Goal: Task Accomplishment & Management: Complete application form

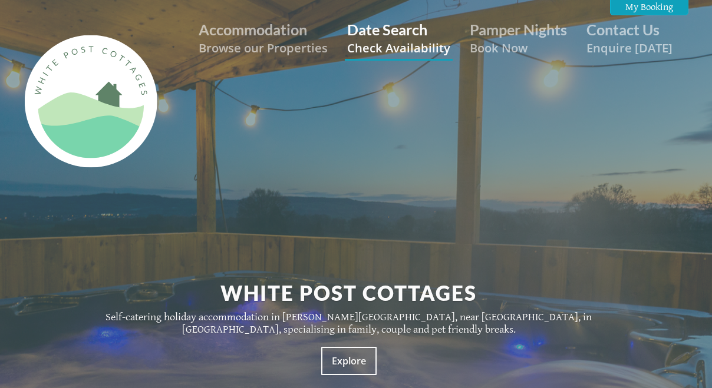
click at [405, 32] on link "Date Search Check Availability" at bounding box center [398, 38] width 103 height 35
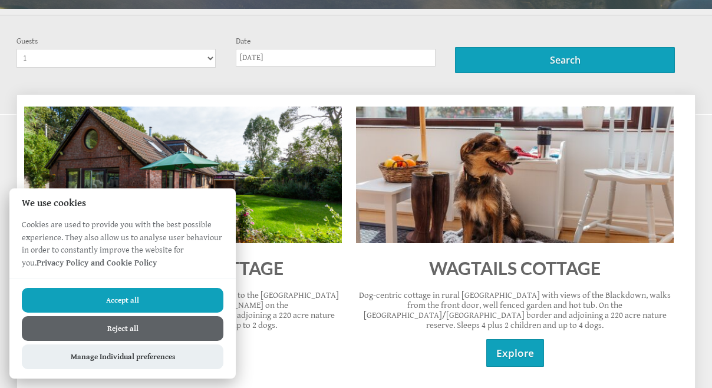
scroll to position [495, 0]
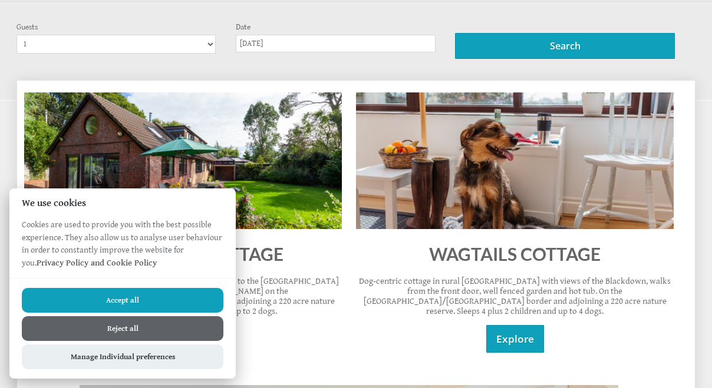
click at [129, 297] on button "Accept all" at bounding box center [123, 300] width 202 height 25
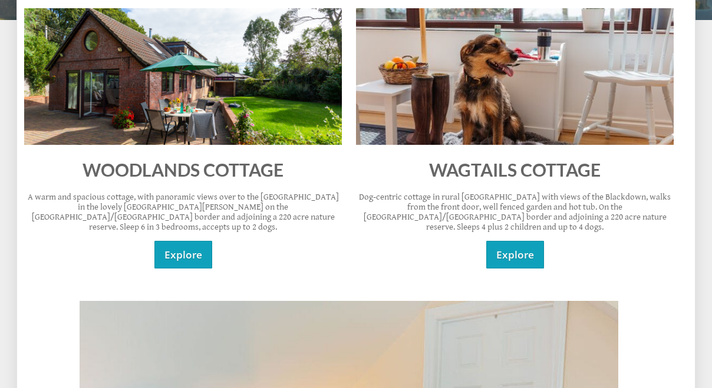
scroll to position [470, 0]
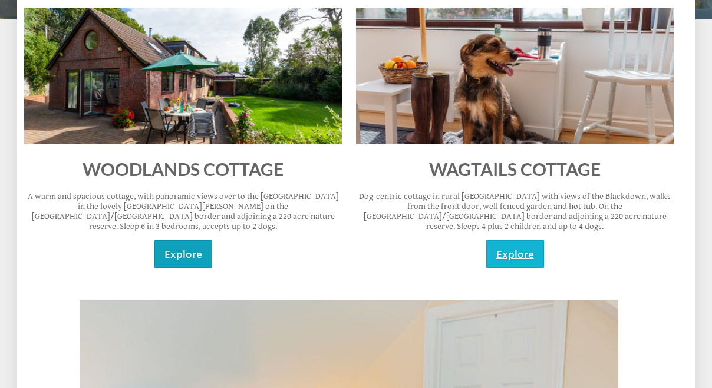
click at [516, 242] on link "Explore" at bounding box center [515, 254] width 58 height 28
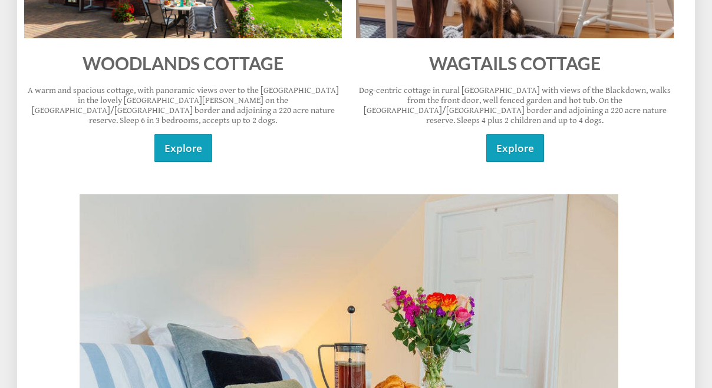
scroll to position [582, 0]
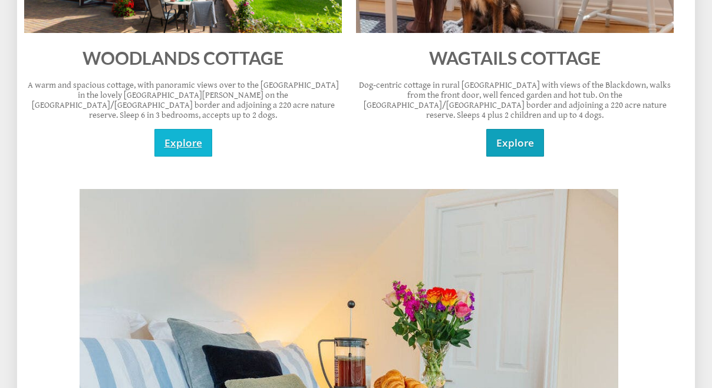
click at [188, 134] on link "Explore" at bounding box center [183, 143] width 58 height 28
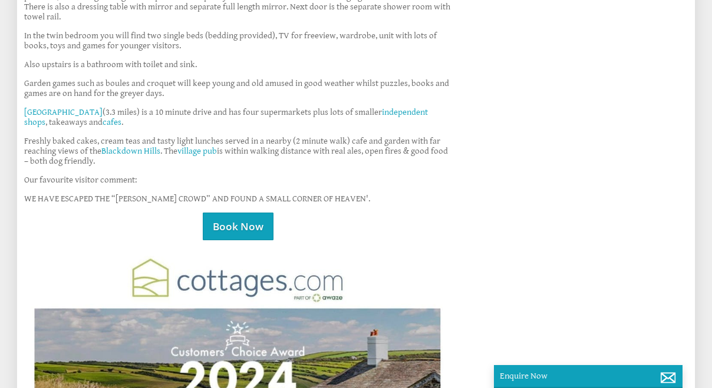
scroll to position [822, 0]
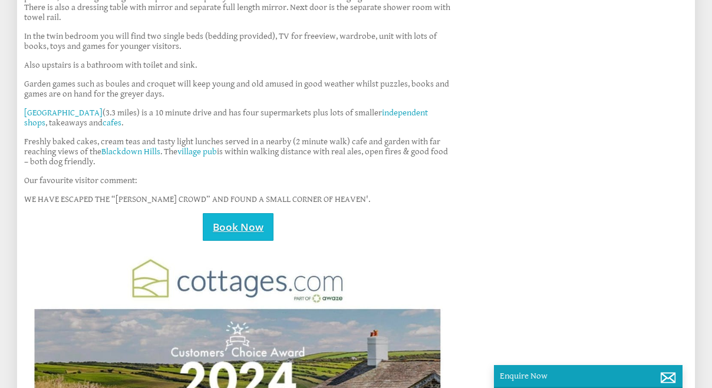
click at [239, 219] on link "Book Now" at bounding box center [238, 227] width 71 height 28
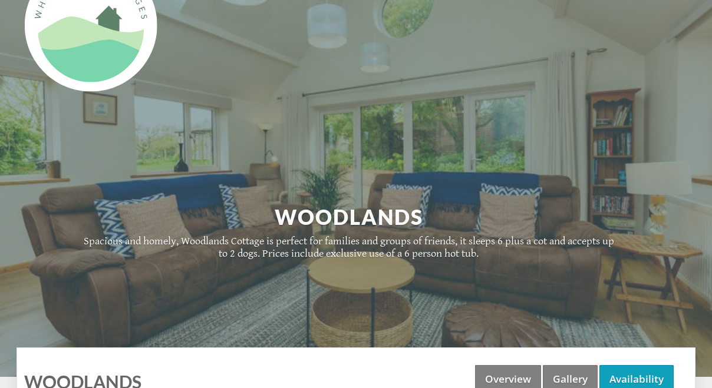
scroll to position [62, 0]
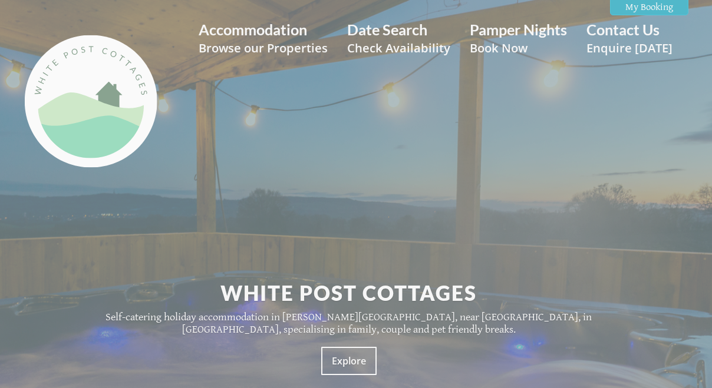
scroll to position [582, 0]
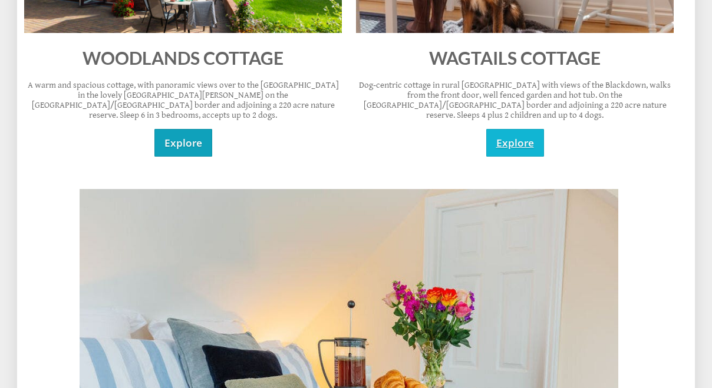
click at [517, 129] on link "Explore" at bounding box center [515, 143] width 58 height 28
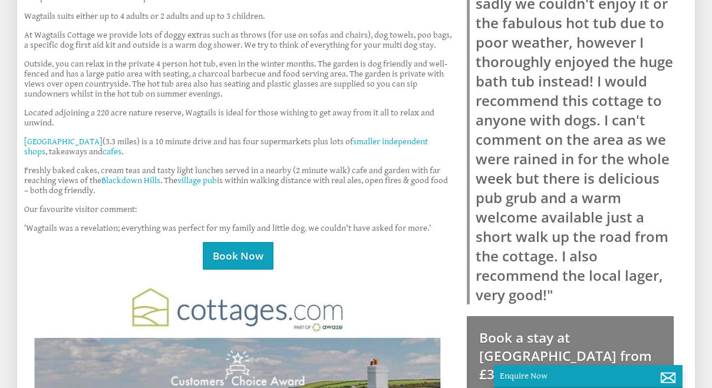
scroll to position [793, 0]
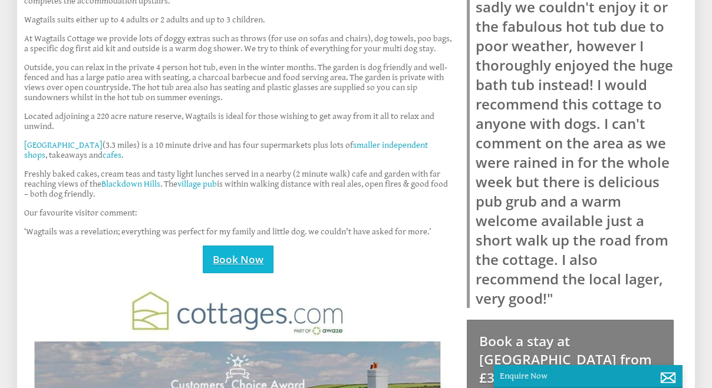
click at [259, 256] on link "Book Now" at bounding box center [238, 260] width 71 height 28
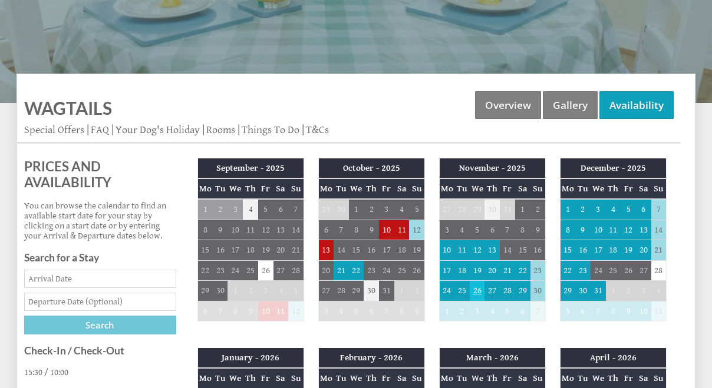
scroll to position [362, 0]
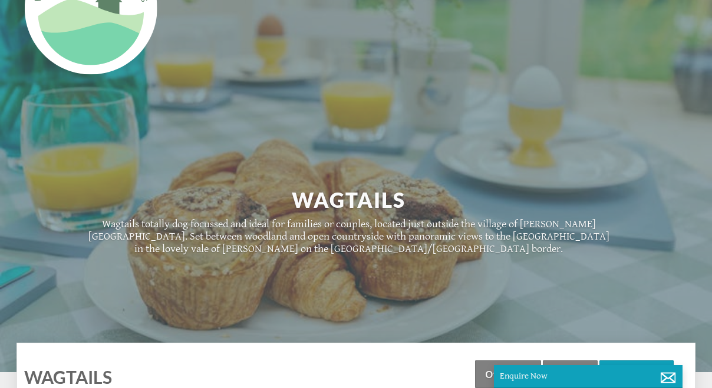
scroll to position [90, 0]
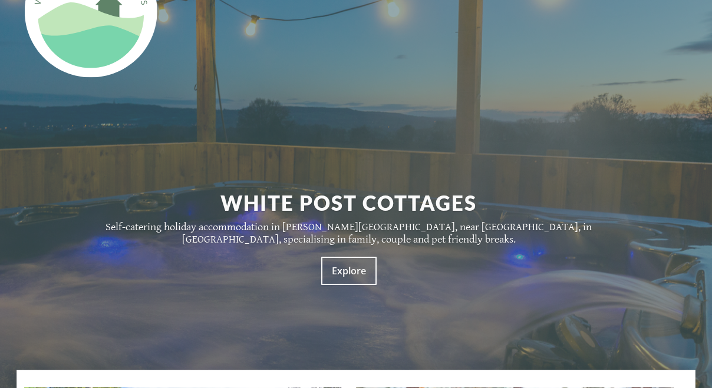
scroll to position [582, 0]
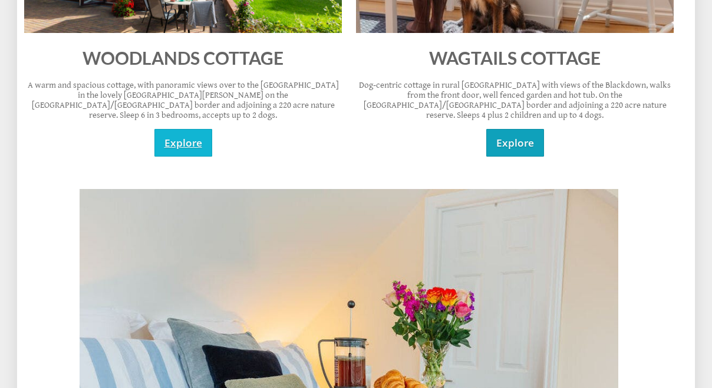
click at [202, 133] on link "Explore" at bounding box center [183, 143] width 58 height 28
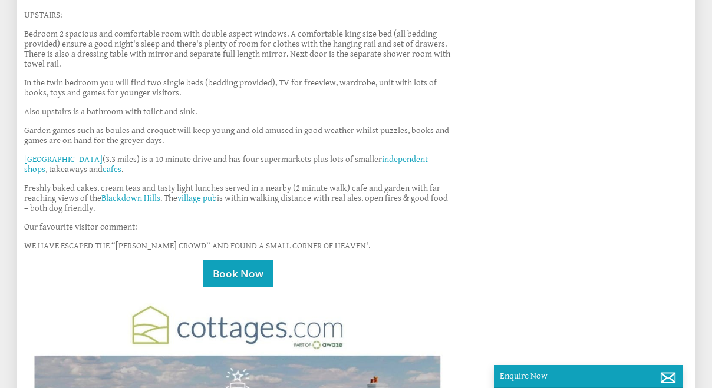
scroll to position [780, 0]
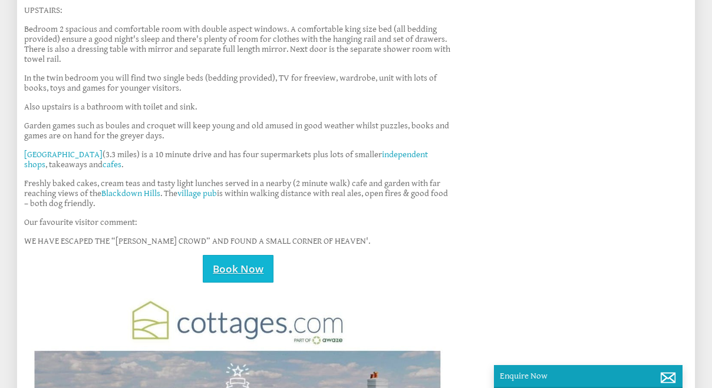
click at [238, 264] on link "Book Now" at bounding box center [238, 269] width 71 height 28
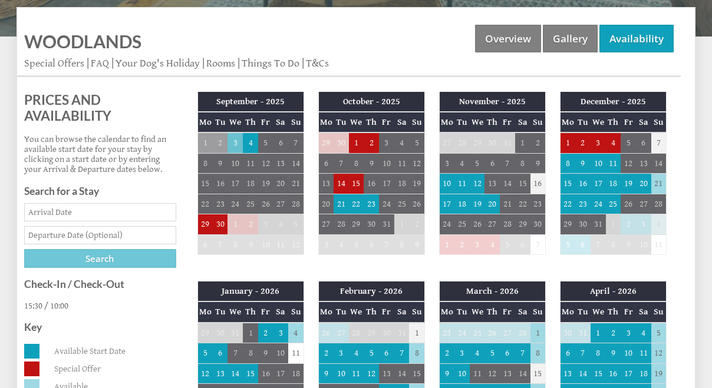
scroll to position [418, 0]
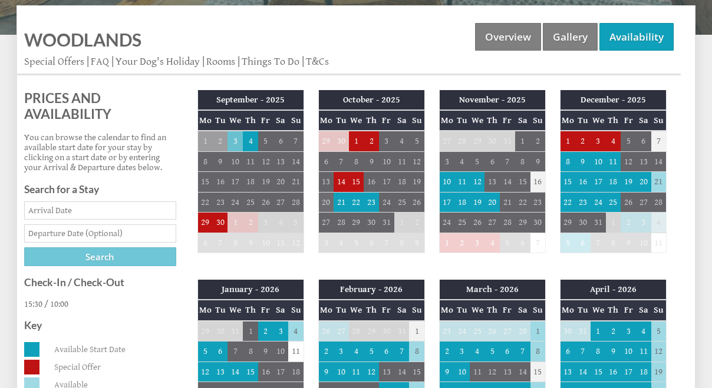
click at [325, 196] on td "20" at bounding box center [325, 202] width 15 height 20
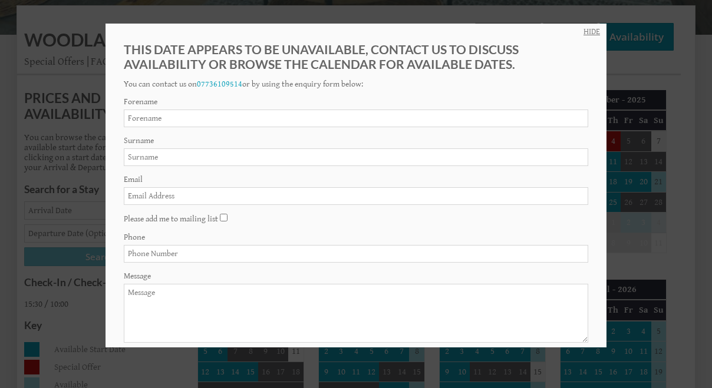
click at [588, 32] on link "HIDE" at bounding box center [591, 31] width 17 height 9
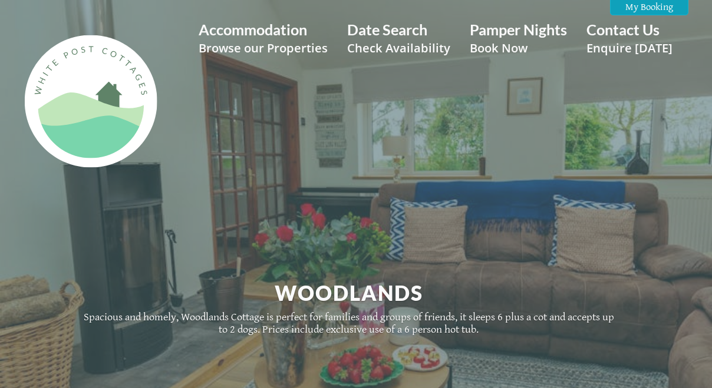
scroll to position [0, 0]
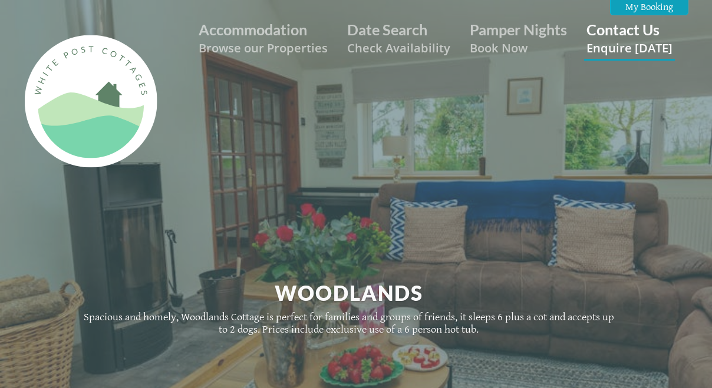
click at [636, 32] on link "Contact Us Enquire [DATE]" at bounding box center [629, 38] width 86 height 35
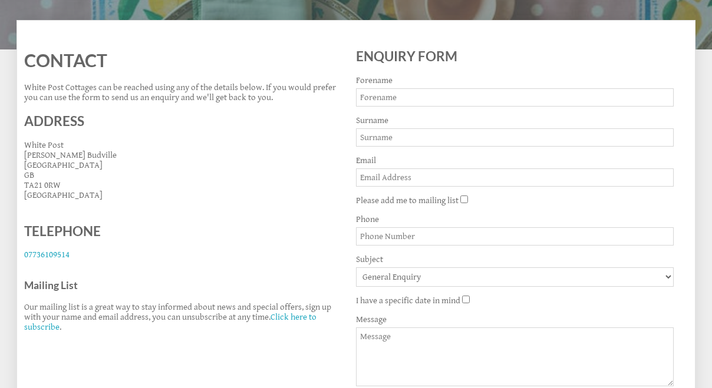
scroll to position [424, 0]
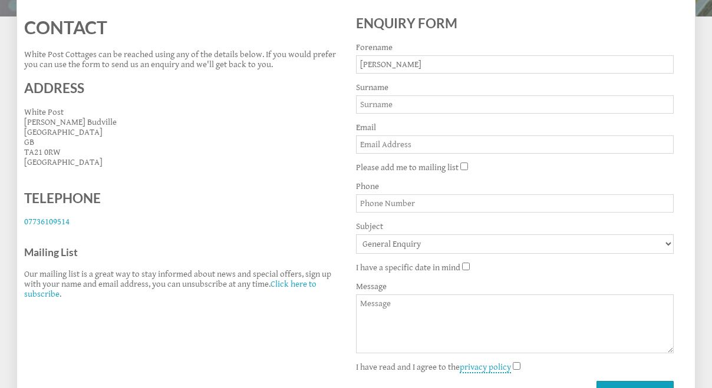
type input "[PERSON_NAME]"
type input "[EMAIL_ADDRESS][DOMAIN_NAME]"
type input "07870594627"
click at [464, 263] on input "I have a specific date in mind" at bounding box center [466, 267] width 8 height 8
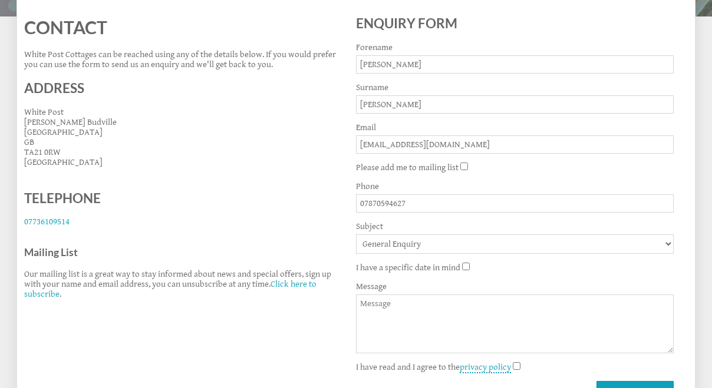
checkbox input "true"
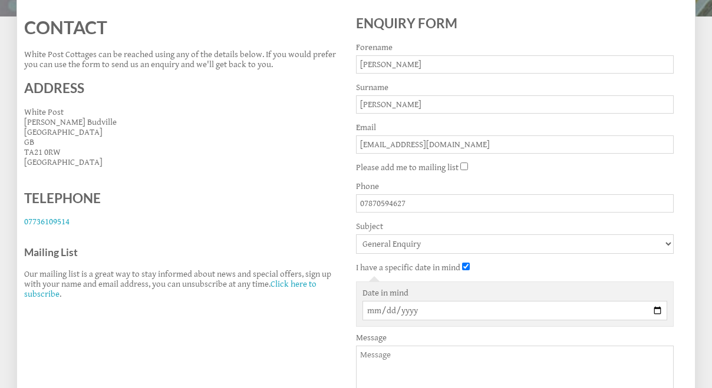
click at [365, 301] on input "Date in mind" at bounding box center [514, 310] width 305 height 19
type input "[DATE]"
click at [508, 360] on textarea "Message" at bounding box center [515, 375] width 318 height 59
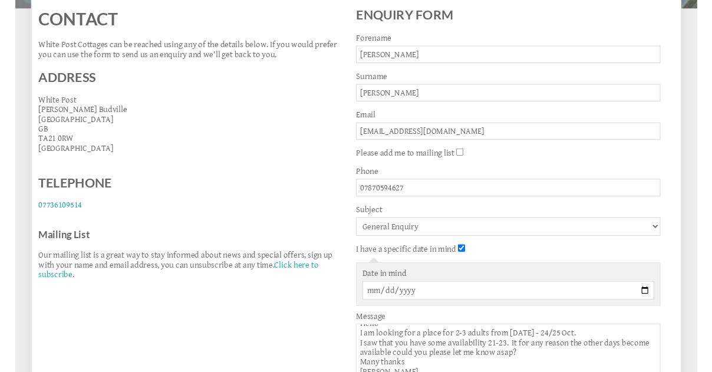
scroll to position [9, 0]
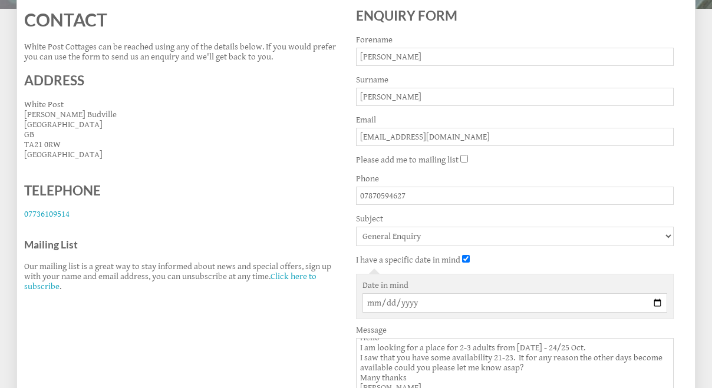
click at [528, 359] on textarea "Hello I am looking for a place for 2-3 adults from [DATE] - 24/25 Oct. I saw th…" at bounding box center [515, 367] width 318 height 59
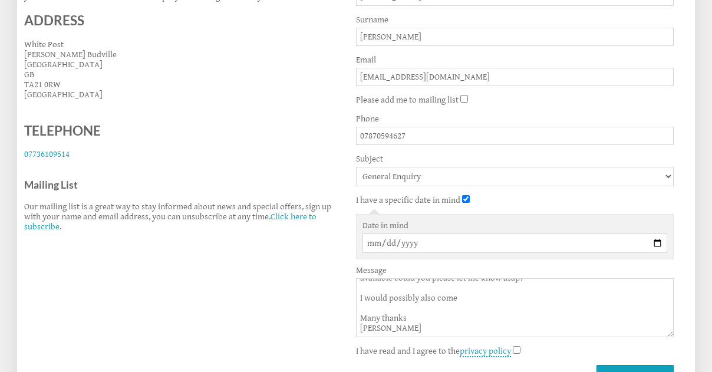
scroll to position [39, 0]
click at [489, 292] on textarea "Hello I am looking for a place for 2-3 adults from [DATE] - 24/25 Oct. I saw th…" at bounding box center [515, 307] width 318 height 59
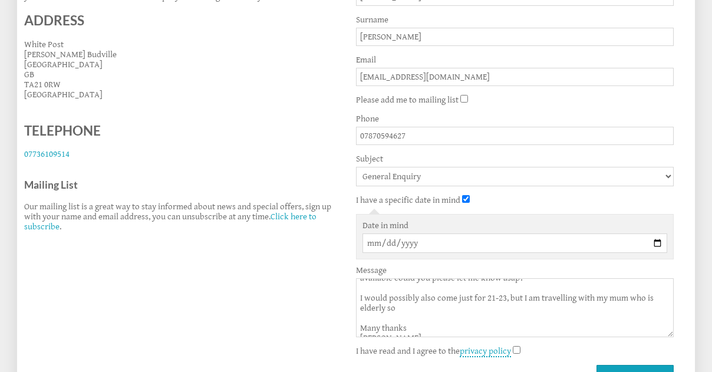
click at [506, 291] on textarea "Hello I am looking for a place for 2-3 adults from [DATE] - 24/25 Oct. I saw th…" at bounding box center [515, 307] width 318 height 59
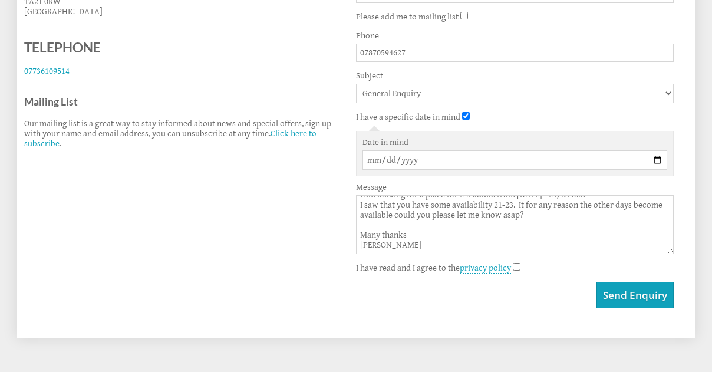
scroll to position [587, 0]
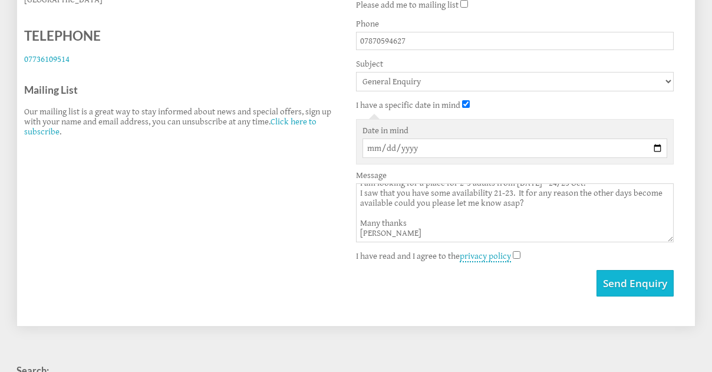
type textarea "Hello I am looking for a place for 2-3 adults from [DATE] - 24/25 Oct. I saw th…"
click at [648, 279] on button "Send Enquiry" at bounding box center [634, 283] width 77 height 27
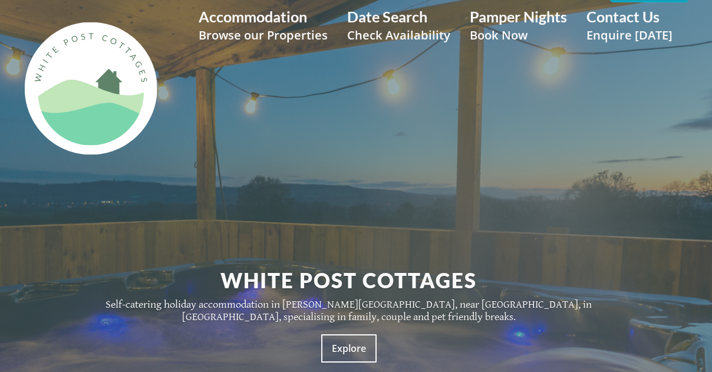
scroll to position [11, 0]
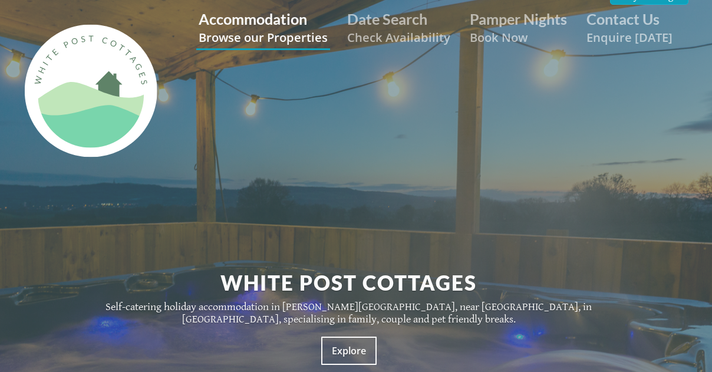
click at [283, 19] on link "Accommodation Browse our Properties" at bounding box center [263, 27] width 129 height 35
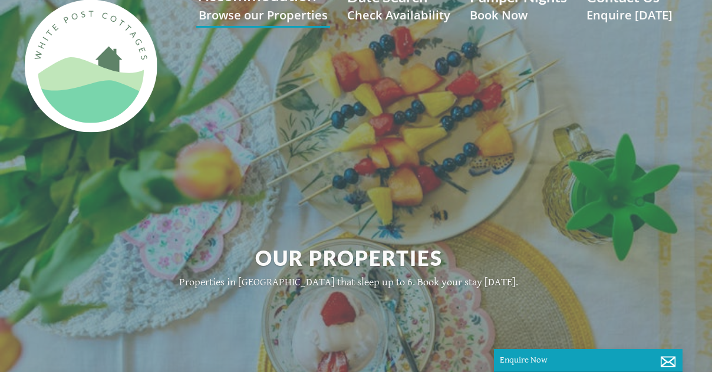
scroll to position [29, 0]
